Goal: Transaction & Acquisition: Purchase product/service

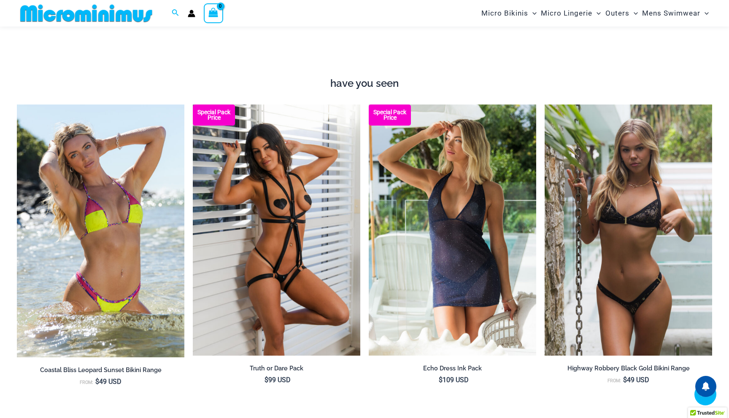
scroll to position [710, 0]
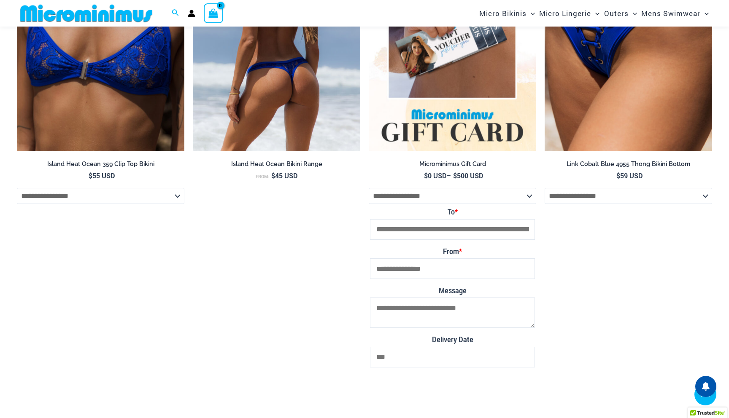
scroll to position [2805, 0]
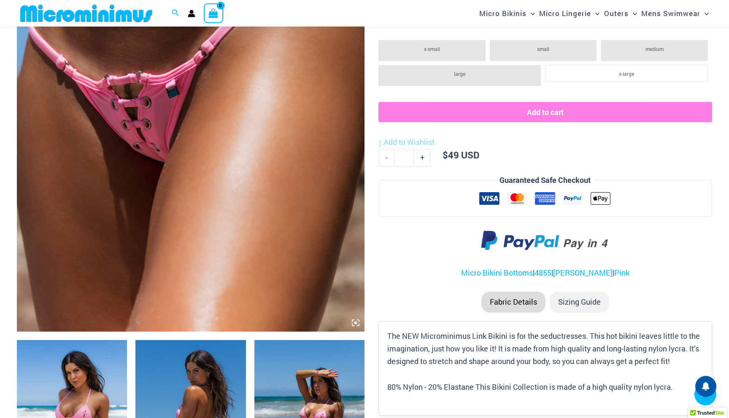
scroll to position [238, 0]
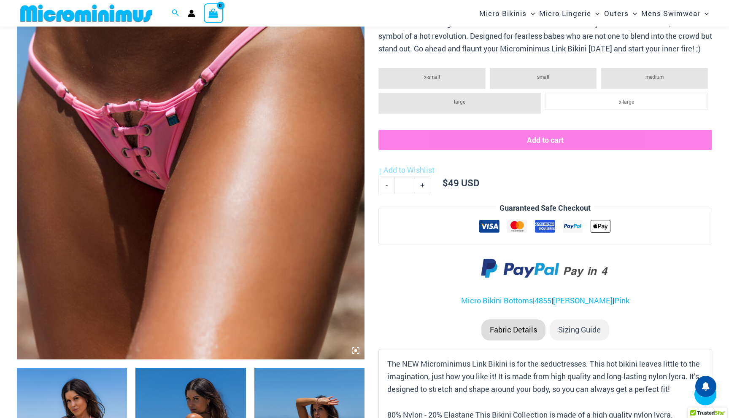
click at [207, 177] on img at bounding box center [190, 99] width 347 height 521
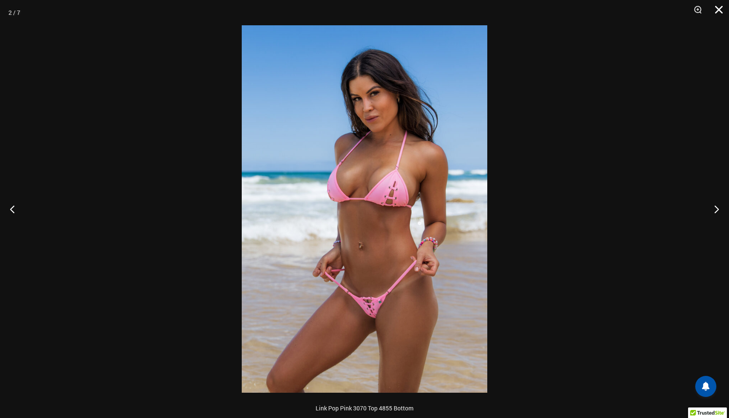
click at [721, 5] on button "Close" at bounding box center [715, 12] width 21 height 25
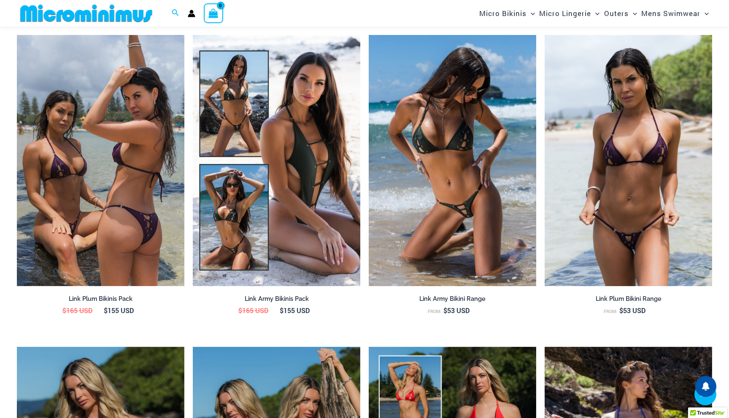
scroll to position [944, 0]
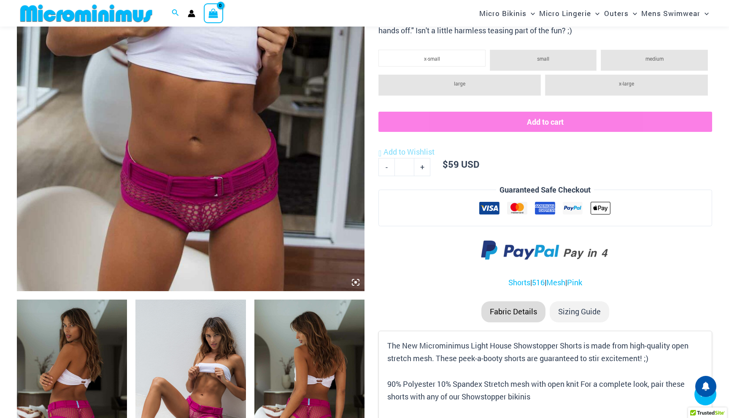
scroll to position [309, 0]
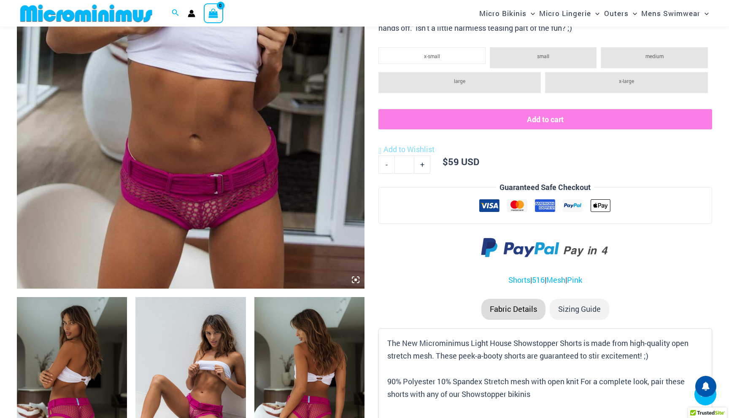
click at [301, 167] on img at bounding box center [190, 28] width 347 height 521
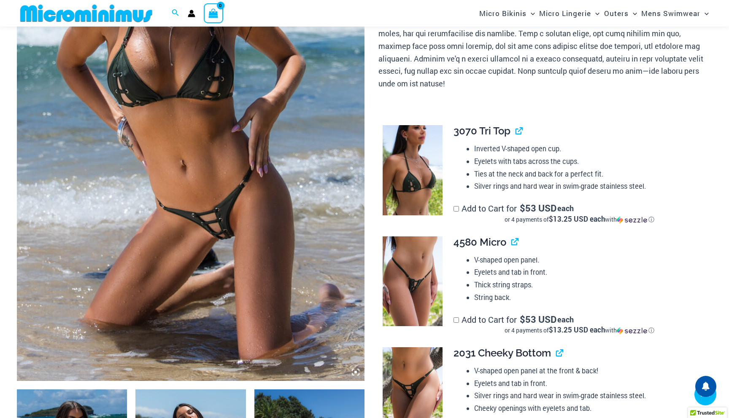
scroll to position [218, 0]
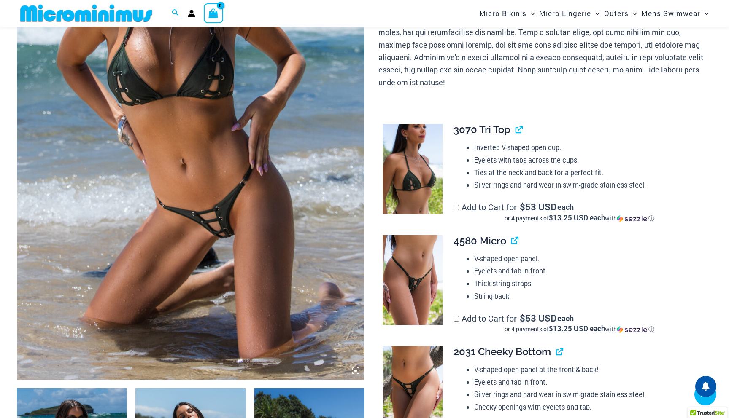
click at [110, 249] on img at bounding box center [190, 119] width 347 height 521
